Goal: Task Accomplishment & Management: Use online tool/utility

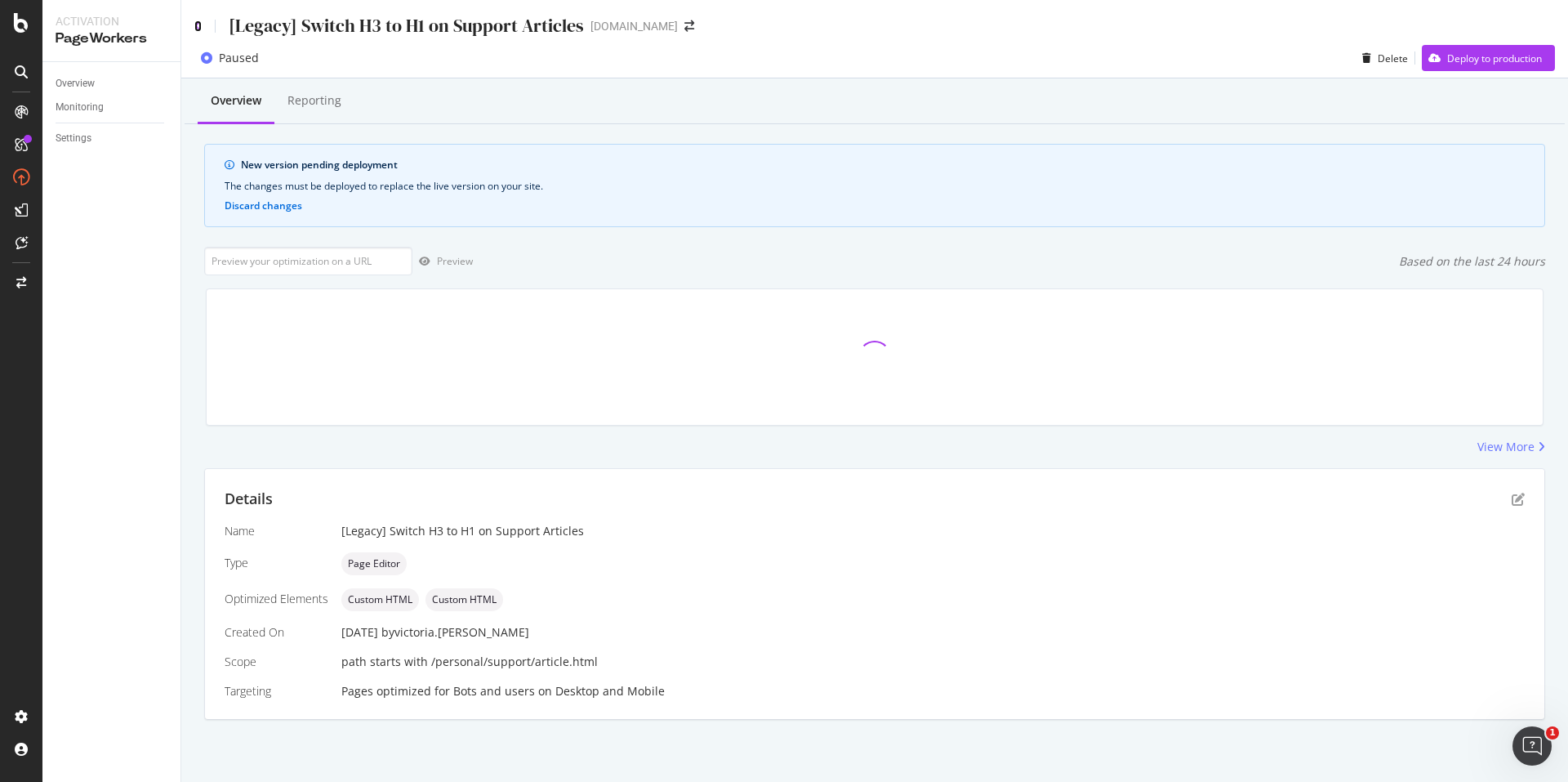
click at [197, 24] on icon at bounding box center [198, 26] width 7 height 11
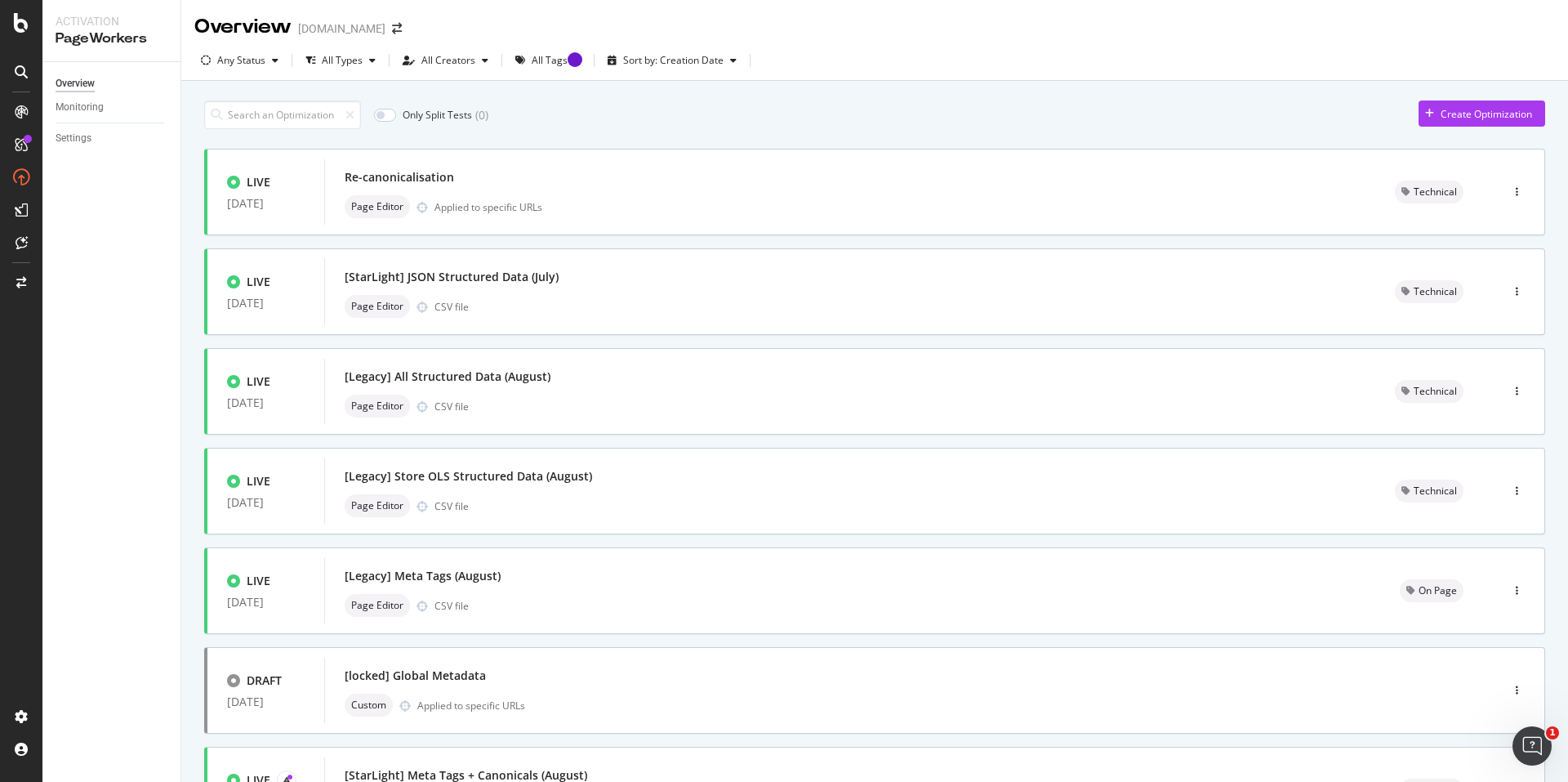
scroll to position [455, 0]
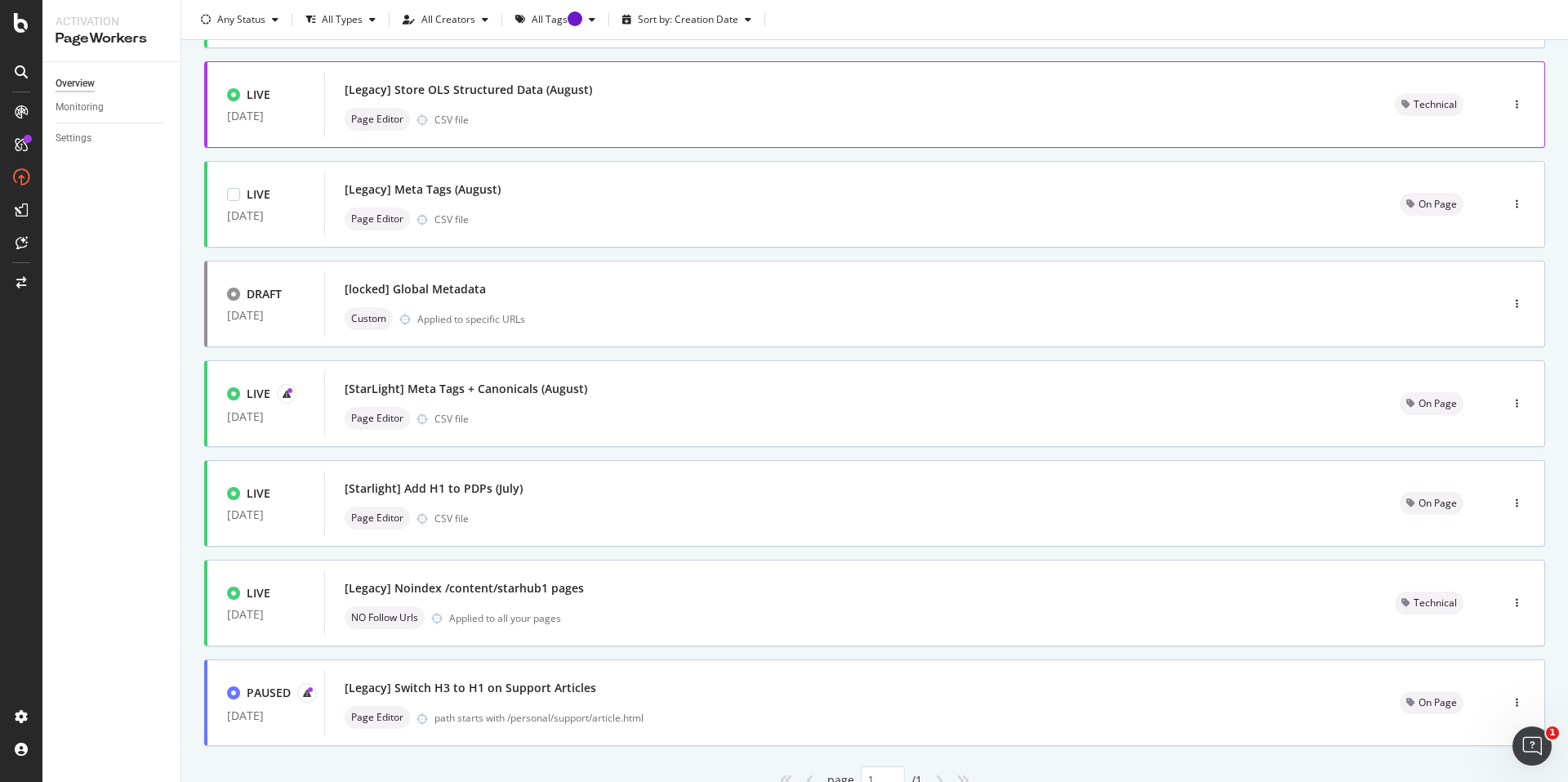
scroll to position [455, 0]
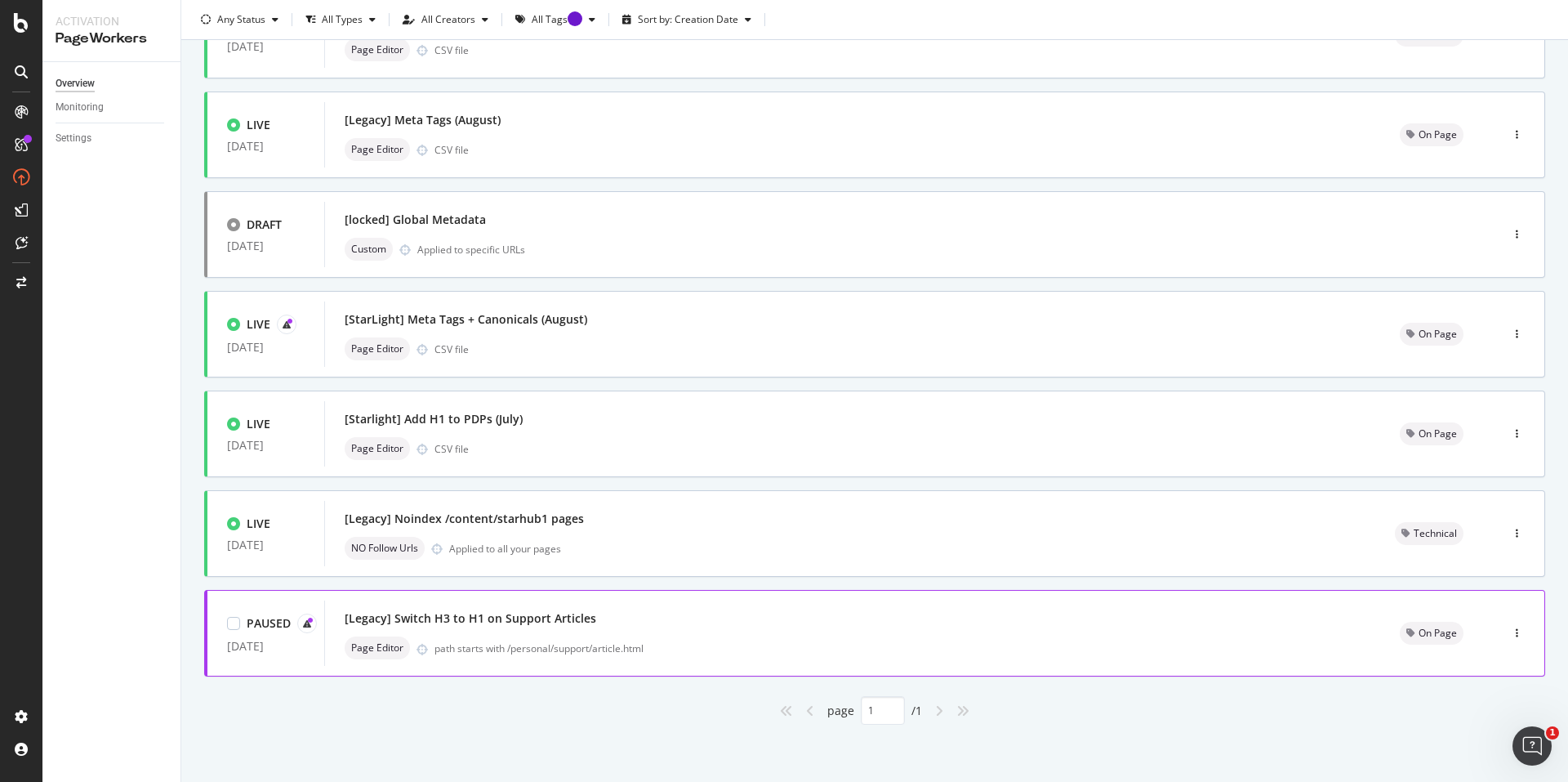
click at [765, 624] on div "[Legacy] Switch H3 to H1 on Support Articles" at bounding box center [852, 619] width 1016 height 23
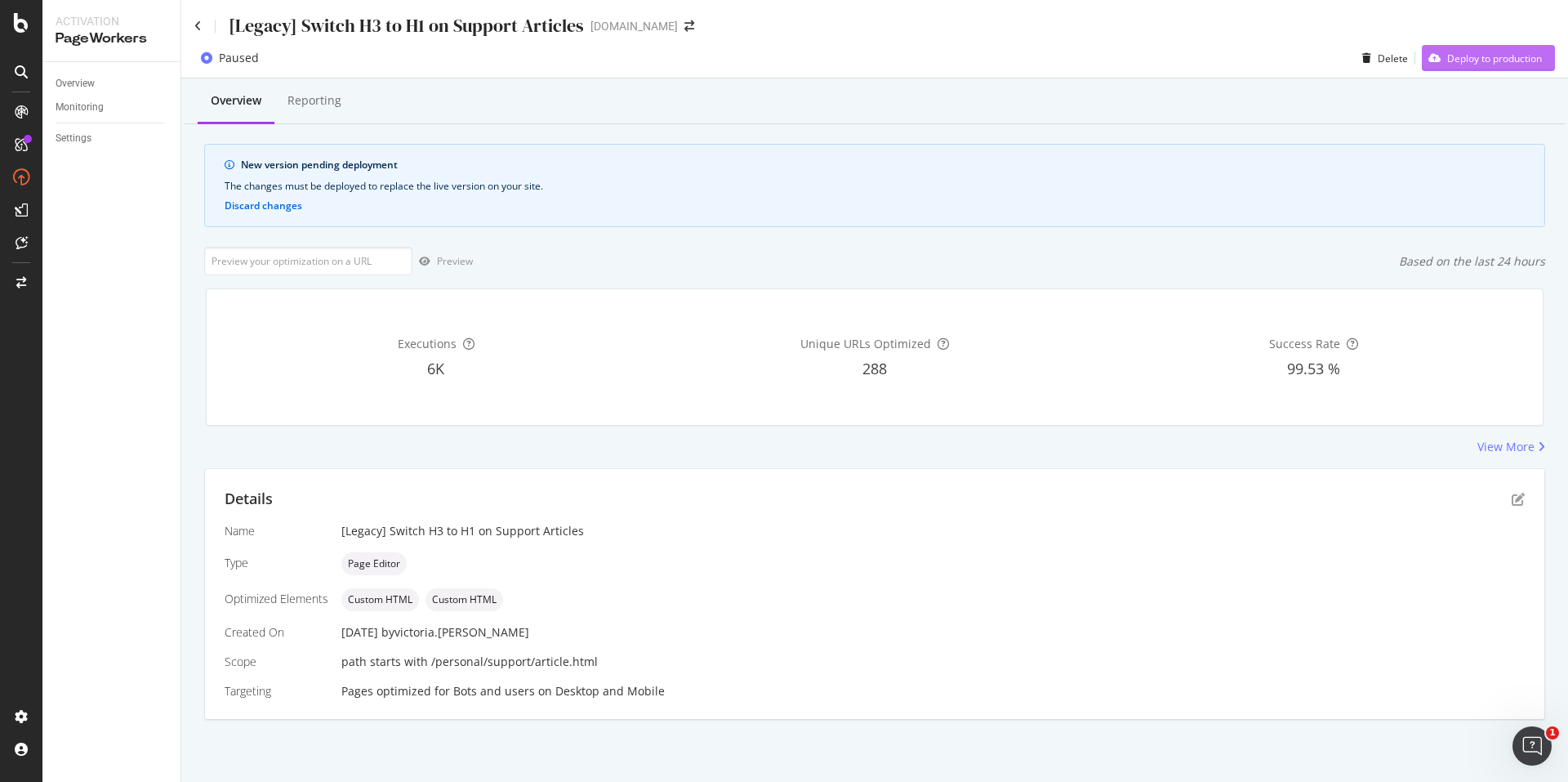
click at [1466, 57] on div "Deploy to production" at bounding box center [1494, 58] width 94 height 14
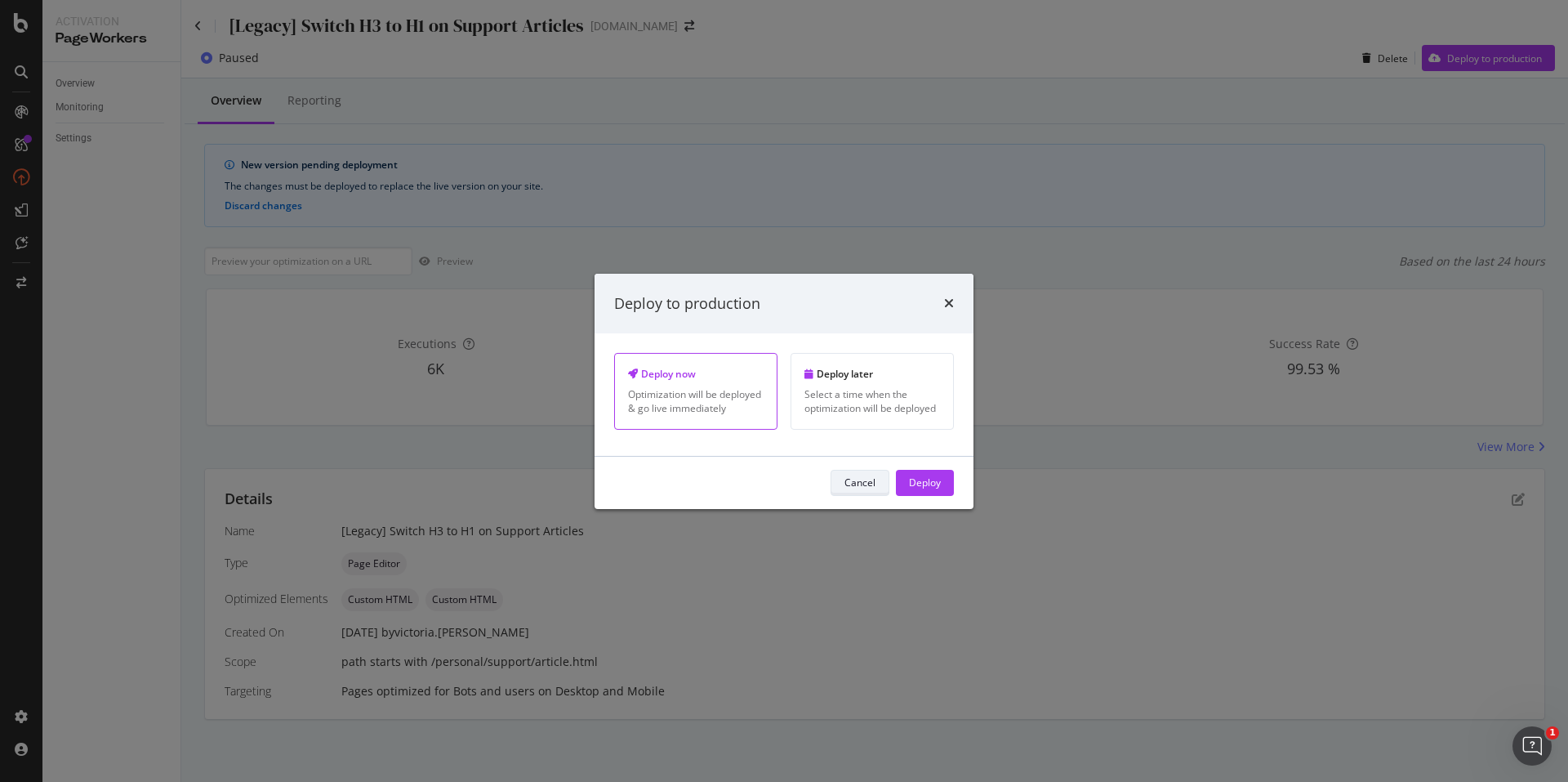
click at [875, 477] on button "Cancel" at bounding box center [859, 483] width 59 height 26
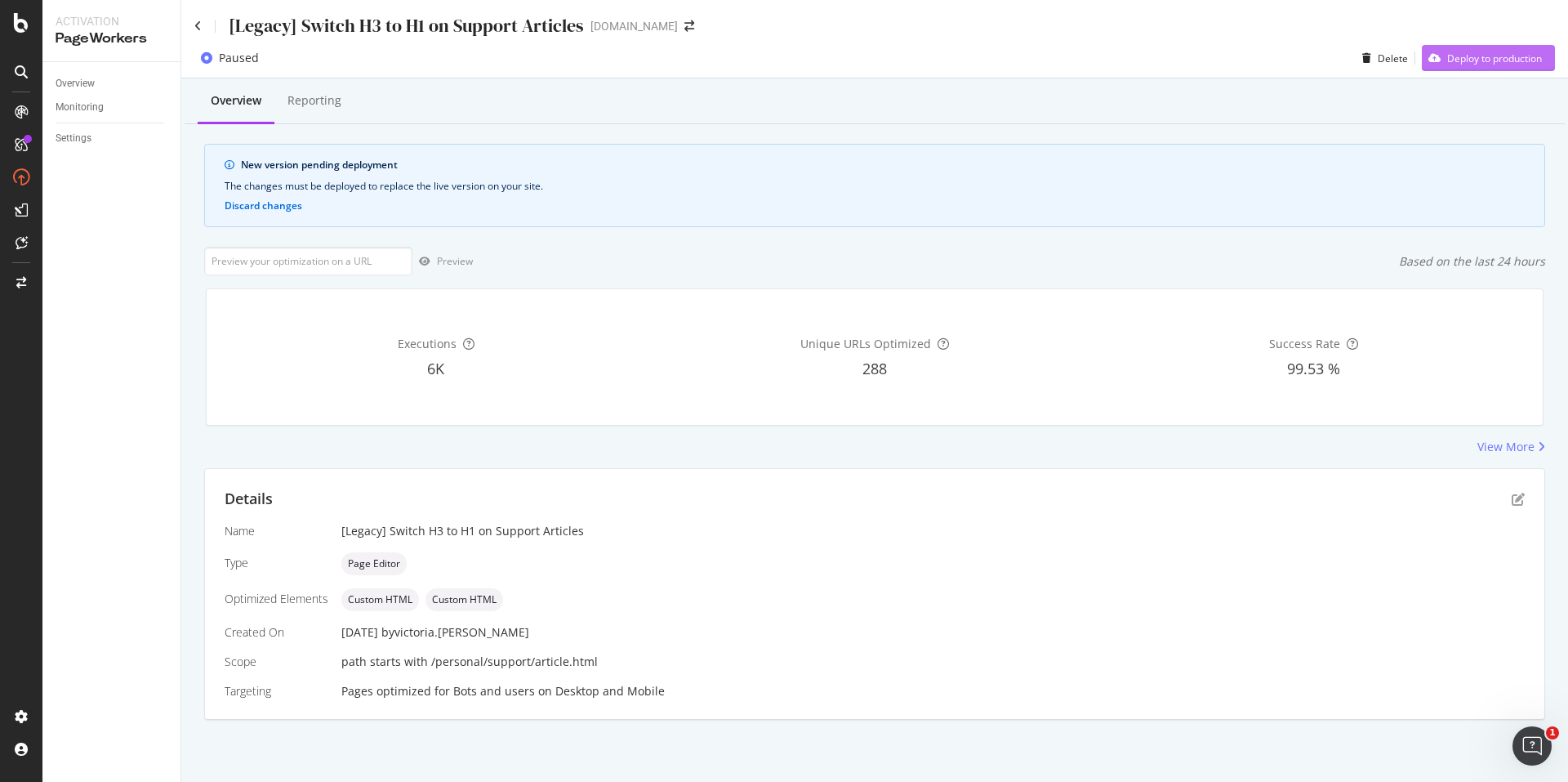
click at [1472, 49] on div "Deploy to production" at bounding box center [1482, 58] width 120 height 25
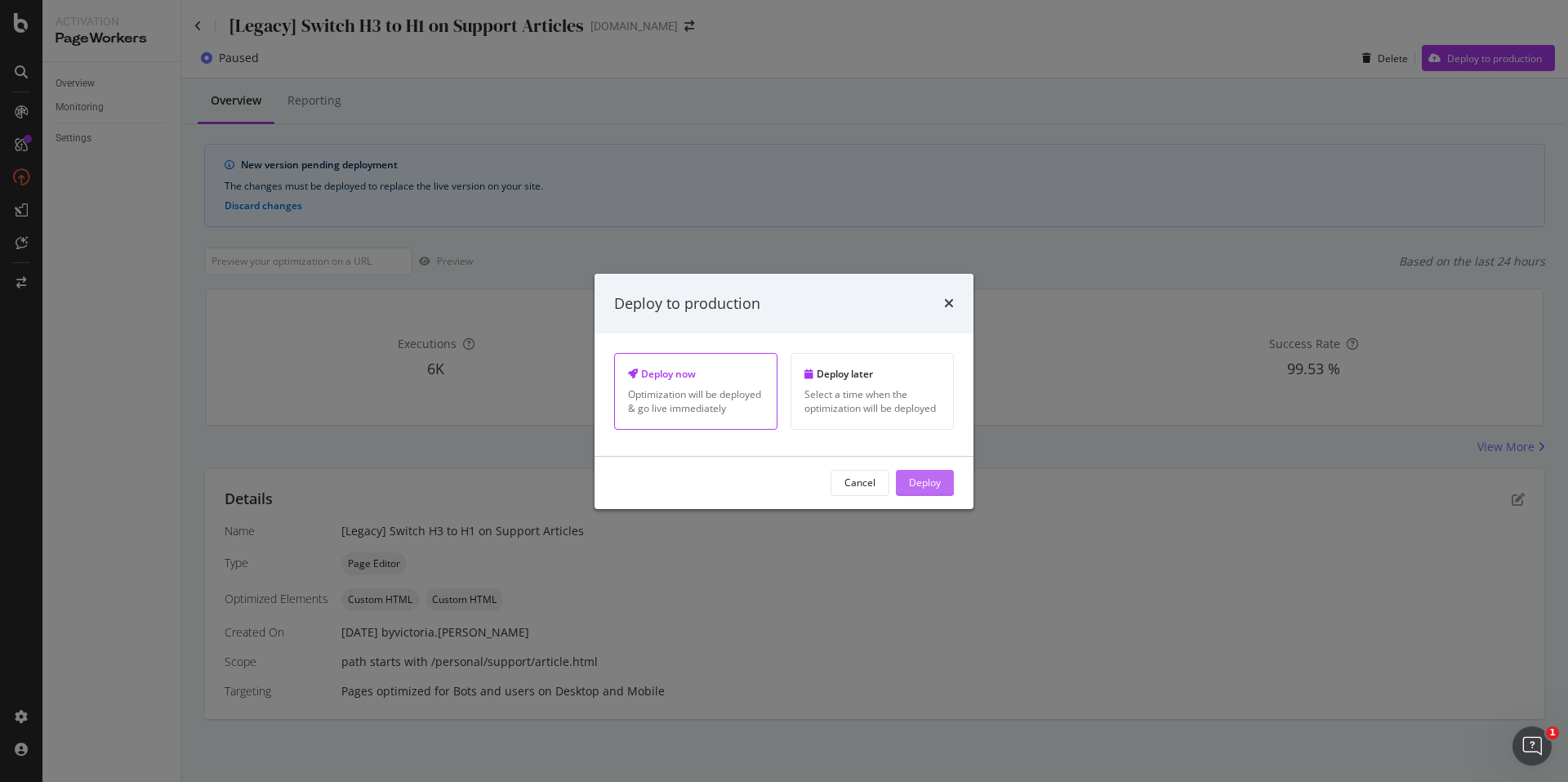
click at [937, 485] on div "Deploy" at bounding box center [925, 483] width 32 height 14
